Goal: Task Accomplishment & Management: Use online tool/utility

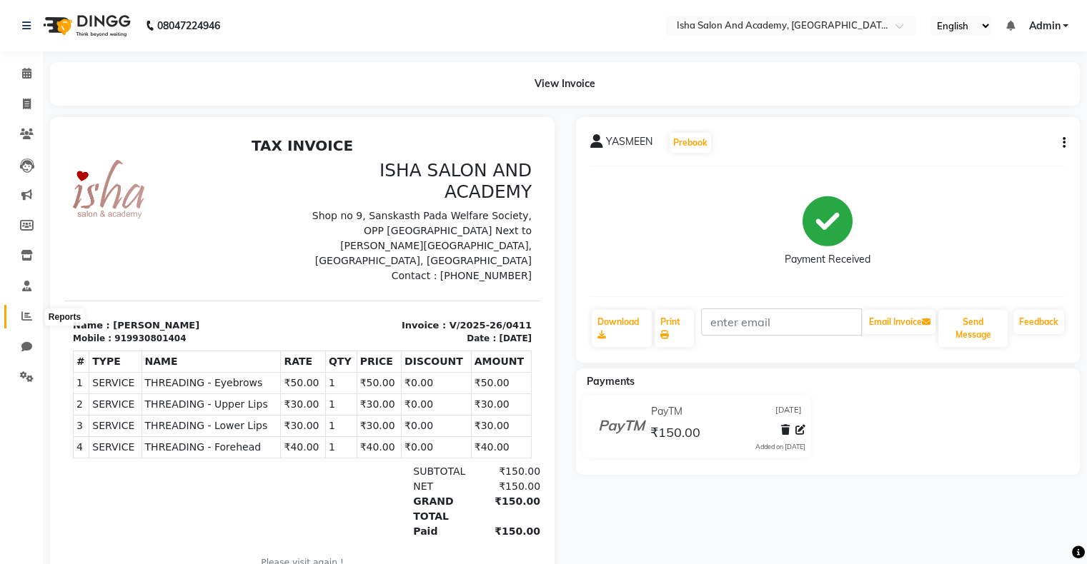
click at [27, 323] on span at bounding box center [26, 317] width 25 height 16
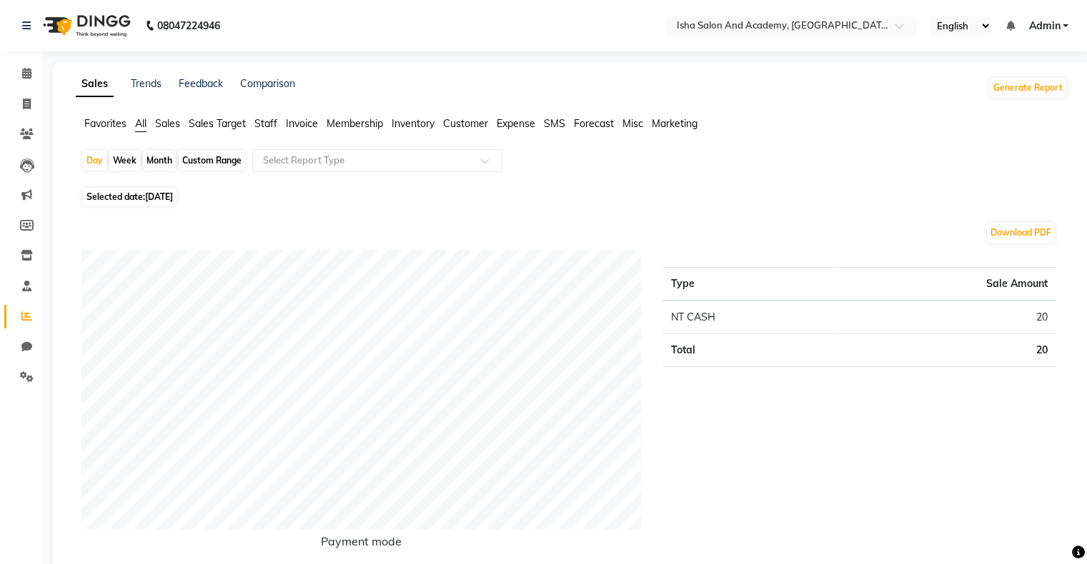
click at [149, 164] on div "Month" at bounding box center [159, 161] width 33 height 20
select select "9"
select select "2025"
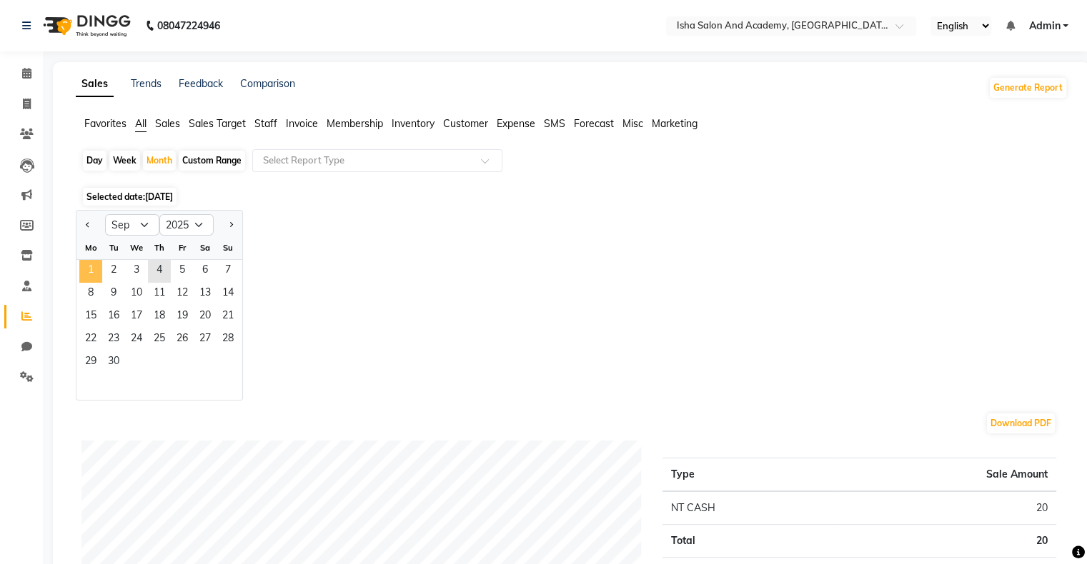
click at [97, 268] on span "1" at bounding box center [90, 271] width 23 height 23
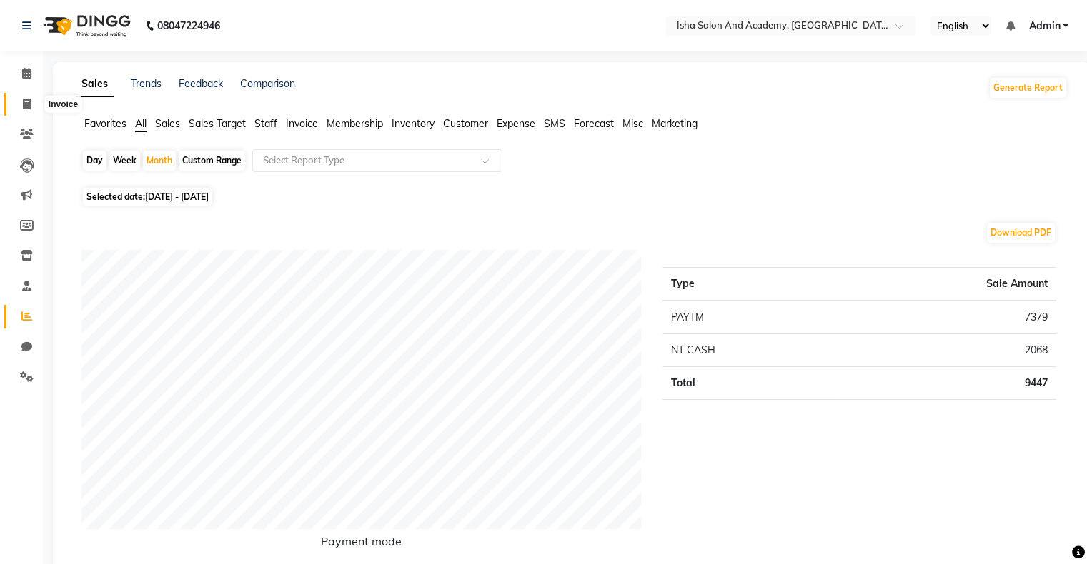
click at [26, 104] on icon at bounding box center [27, 104] width 8 height 11
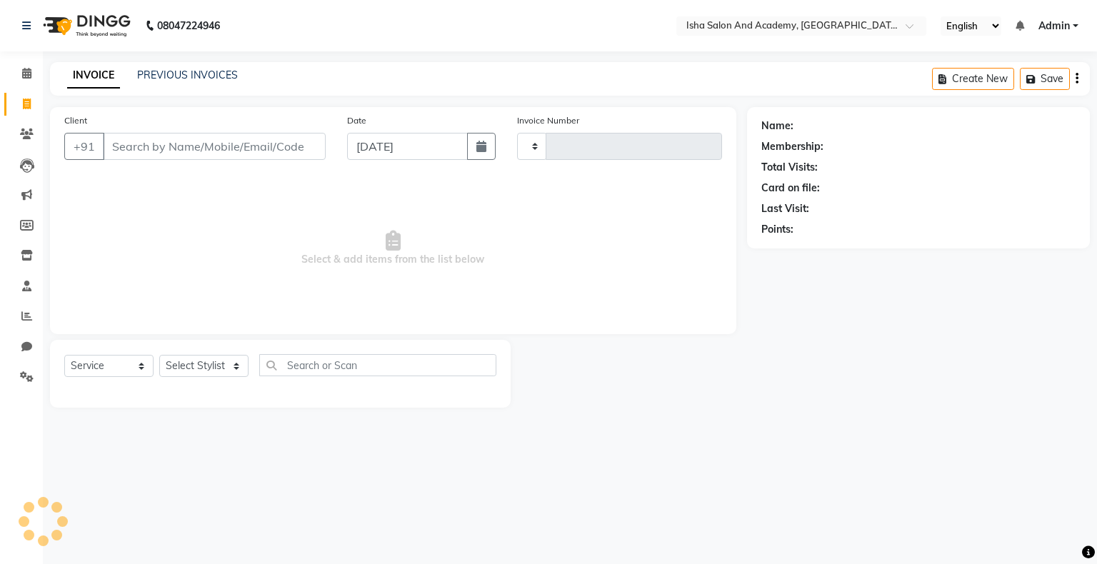
click at [26, 104] on icon at bounding box center [27, 104] width 8 height 11
select select "8203"
select select "service"
type input "?"
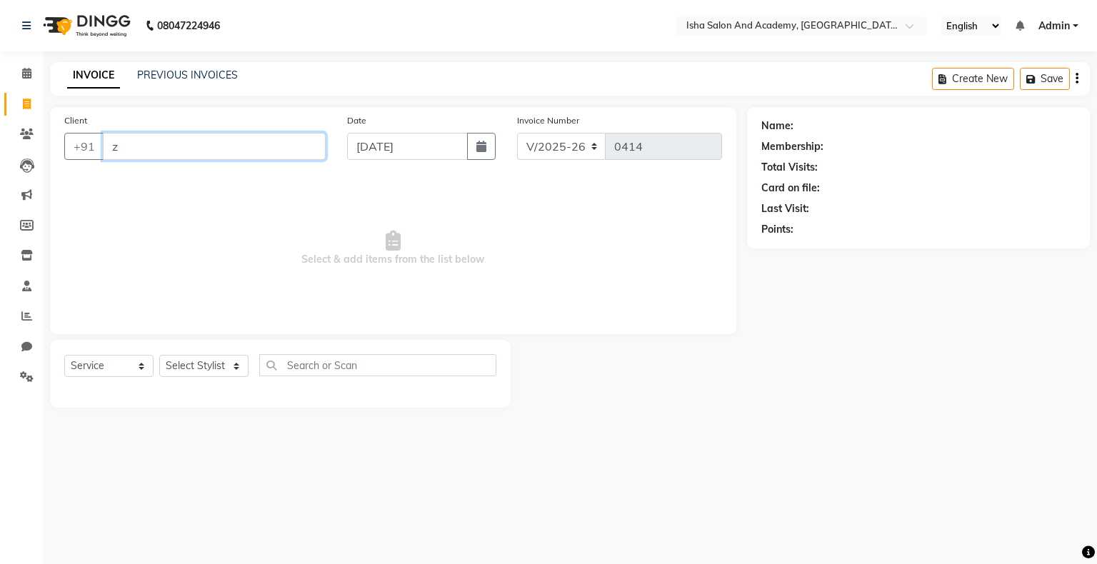
type input "z"
click at [983, 271] on div "Name: Membership: Total Visits: Card on file: Last Visit: Points:" at bounding box center [924, 257] width 354 height 301
